Goal: Transaction & Acquisition: Subscribe to service/newsletter

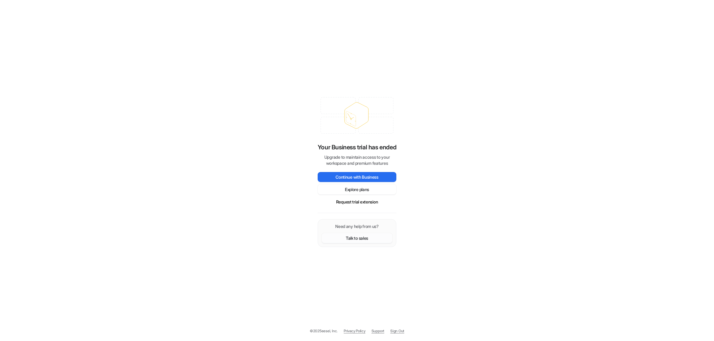
click at [346, 240] on button "Talk to sales" at bounding box center [357, 238] width 71 height 10
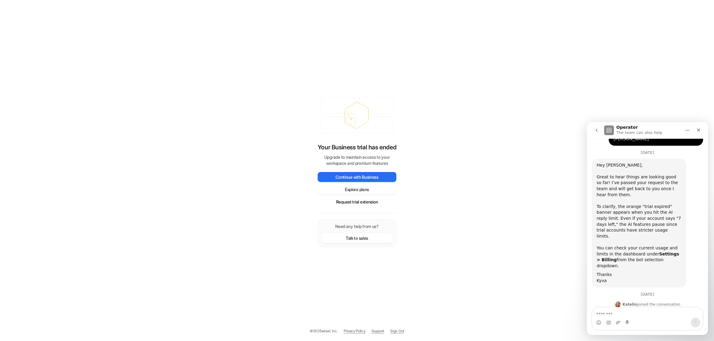
scroll to position [422, 0]
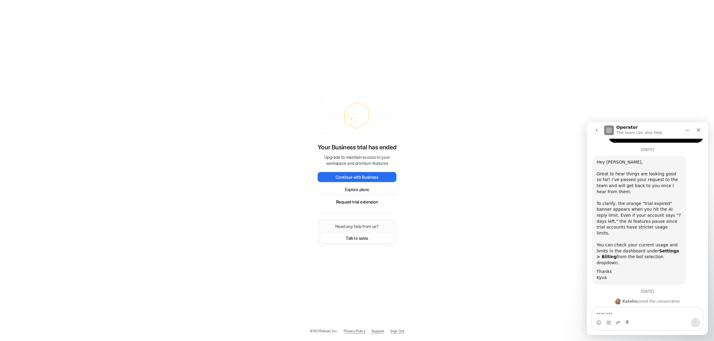
click at [609, 308] on textarea "Message…" at bounding box center [647, 313] width 111 height 10
click at [332, 192] on button "Explore plans" at bounding box center [357, 190] width 79 height 10
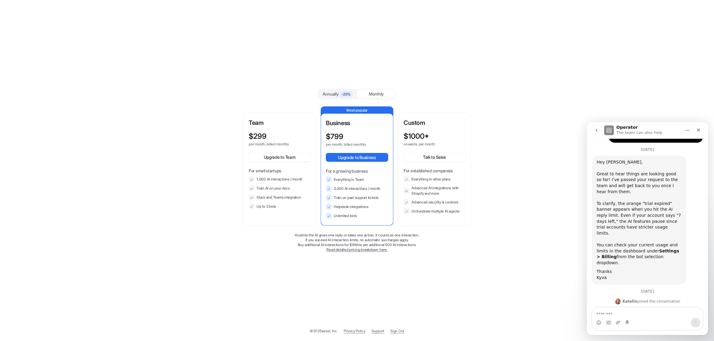
click at [332, 191] on li "3,000 AI interactions / month" at bounding box center [357, 189] width 62 height 6
click at [277, 125] on p "Team" at bounding box center [280, 122] width 62 height 9
click at [269, 137] on div "$ 299" at bounding box center [274, 136] width 51 height 8
click at [271, 167] on div "$ 299 per month, billed monthly Upgrade to Team For small startups 1,000 AI int…" at bounding box center [280, 170] width 62 height 77
click at [353, 97] on div "Annually -20%" at bounding box center [337, 94] width 39 height 9
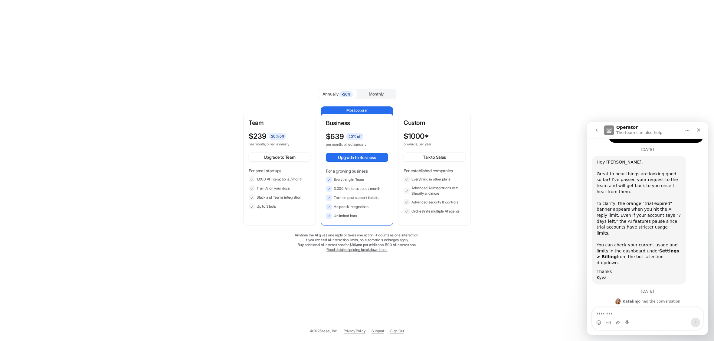
click at [371, 96] on div "Monthly" at bounding box center [376, 94] width 39 height 9
click at [285, 122] on p "Team" at bounding box center [280, 122] width 62 height 9
click at [283, 127] on div "Team $ 299 per month, billed monthly Upgrade to Team For small startups 1,000 A…" at bounding box center [280, 163] width 62 height 91
